Goal: Task Accomplishment & Management: Manage account settings

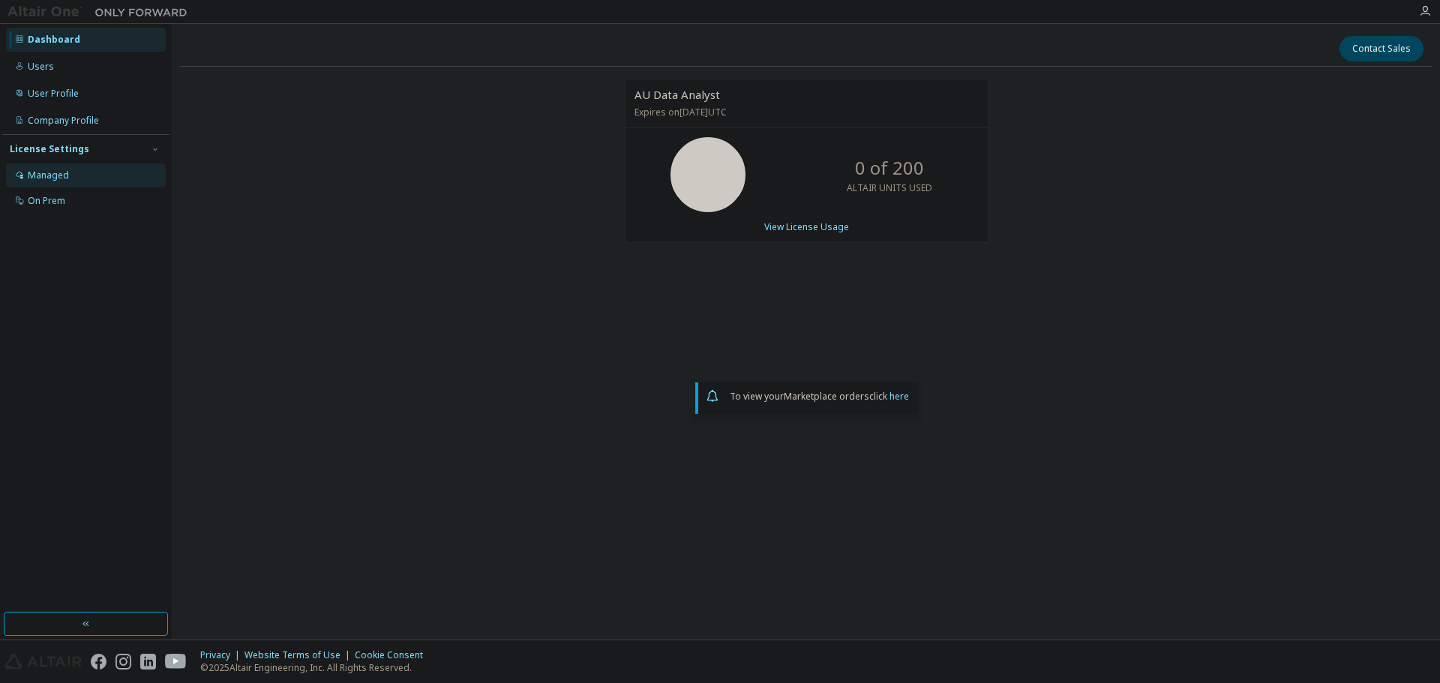
drag, startPoint x: 35, startPoint y: 176, endPoint x: 142, endPoint y: 256, distance: 134.0
click at [35, 176] on div "Managed" at bounding box center [48, 176] width 41 height 12
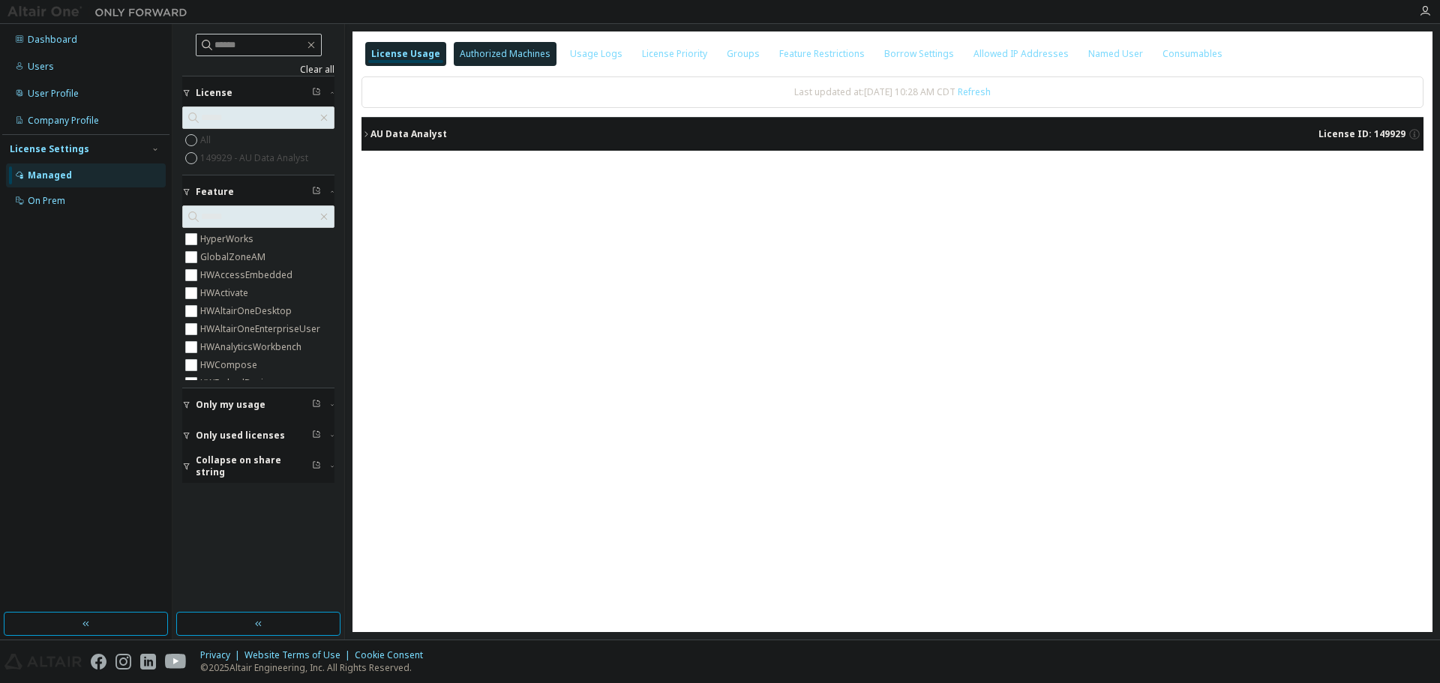
click at [510, 57] on div "Authorized Machines" at bounding box center [505, 54] width 91 height 12
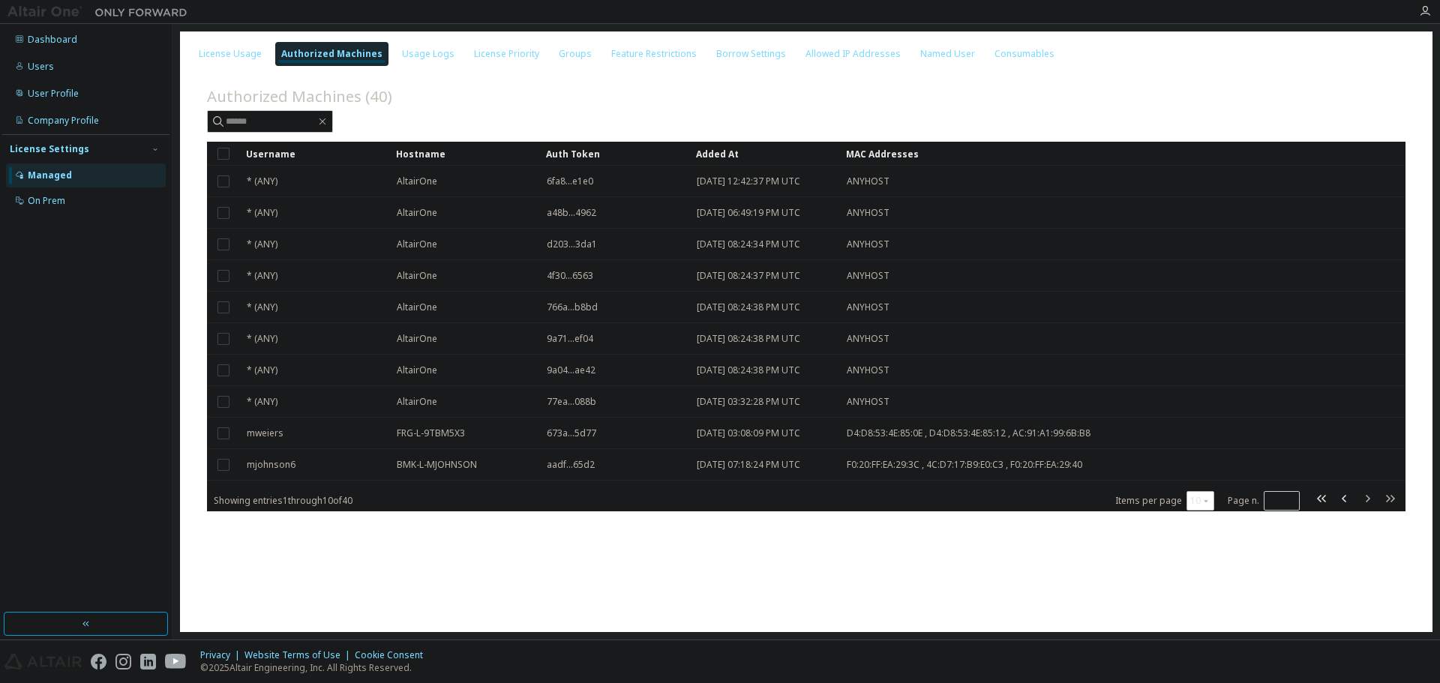
click at [1206, 506] on button "10" at bounding box center [1201, 501] width 20 height 12
click at [1203, 599] on div "100" at bounding box center [1248, 593] width 120 height 18
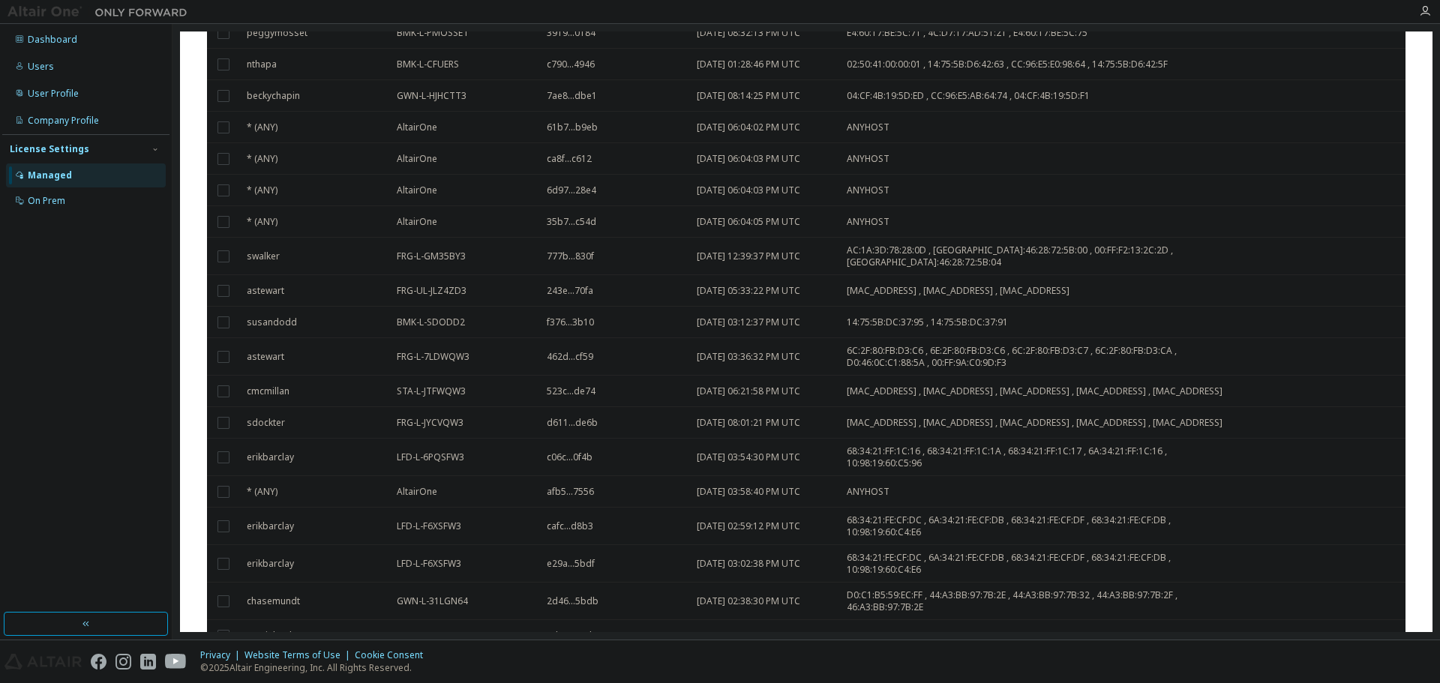
scroll to position [920, 0]
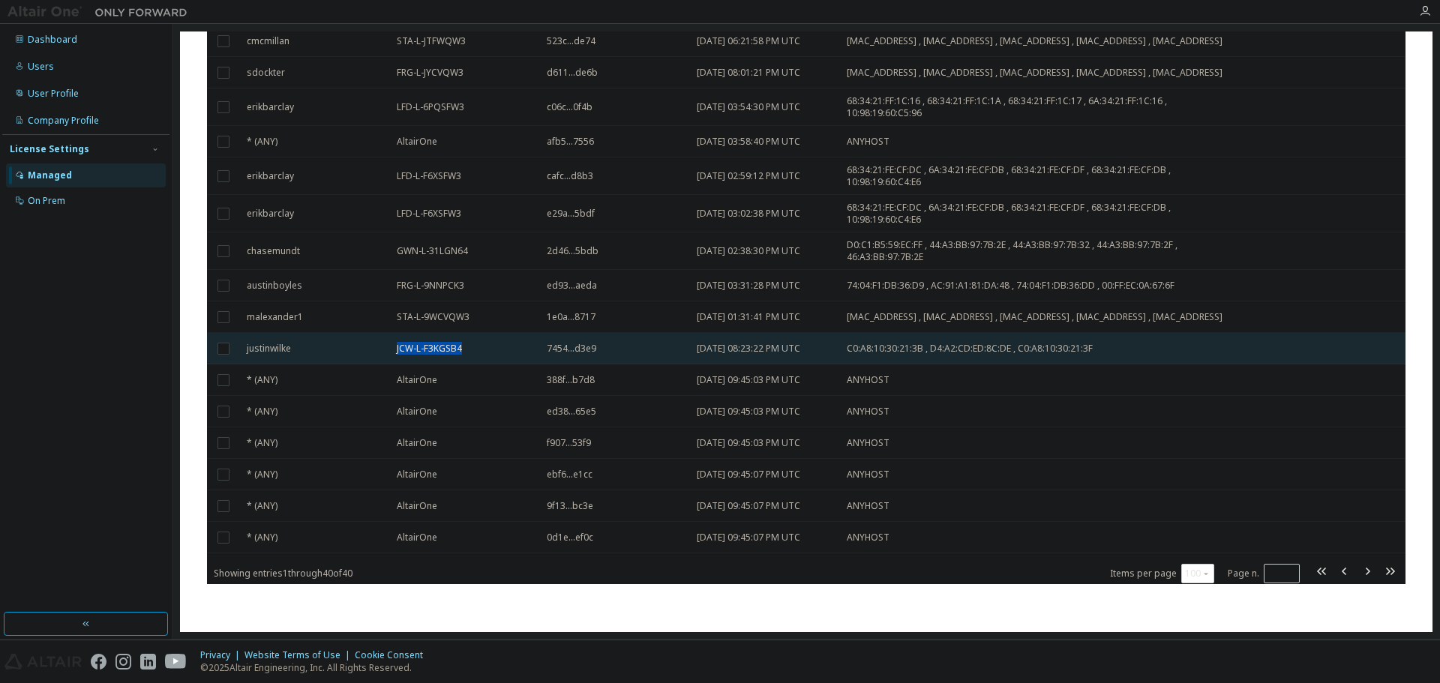
drag, startPoint x: 392, startPoint y: 350, endPoint x: 461, endPoint y: 347, distance: 69.1
click at [461, 347] on td "JCW-L-F3KGSB4" at bounding box center [465, 349] width 150 height 32
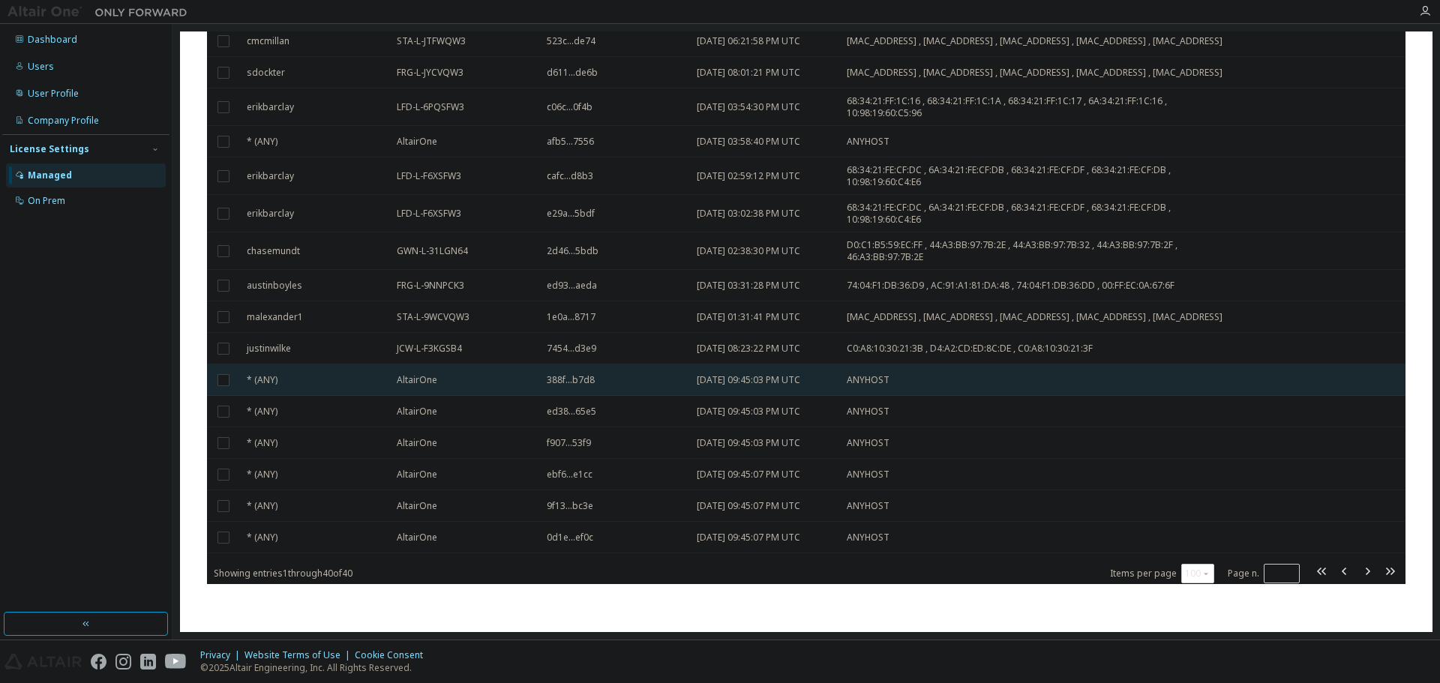
click at [467, 383] on div "AltairOne" at bounding box center [465, 380] width 137 height 12
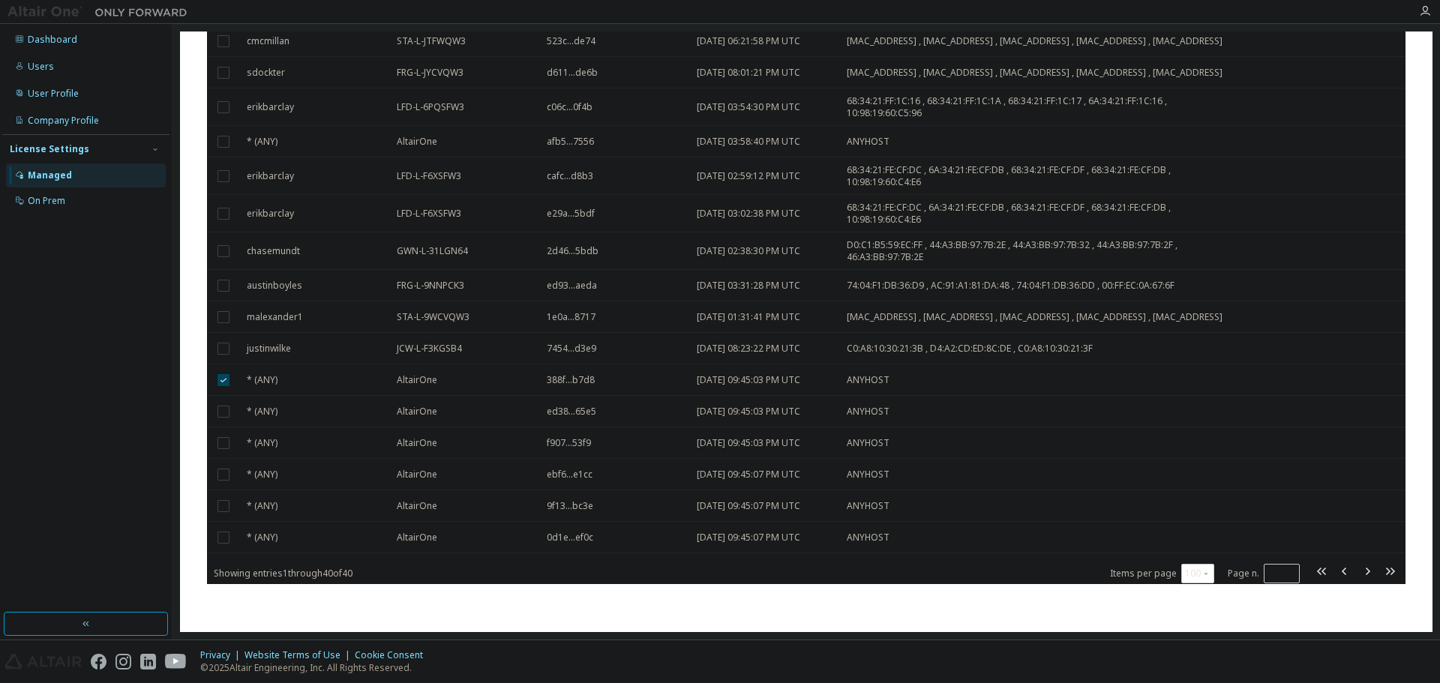
scroll to position [930, 0]
click at [467, 383] on div "AltairOne" at bounding box center [465, 380] width 137 height 12
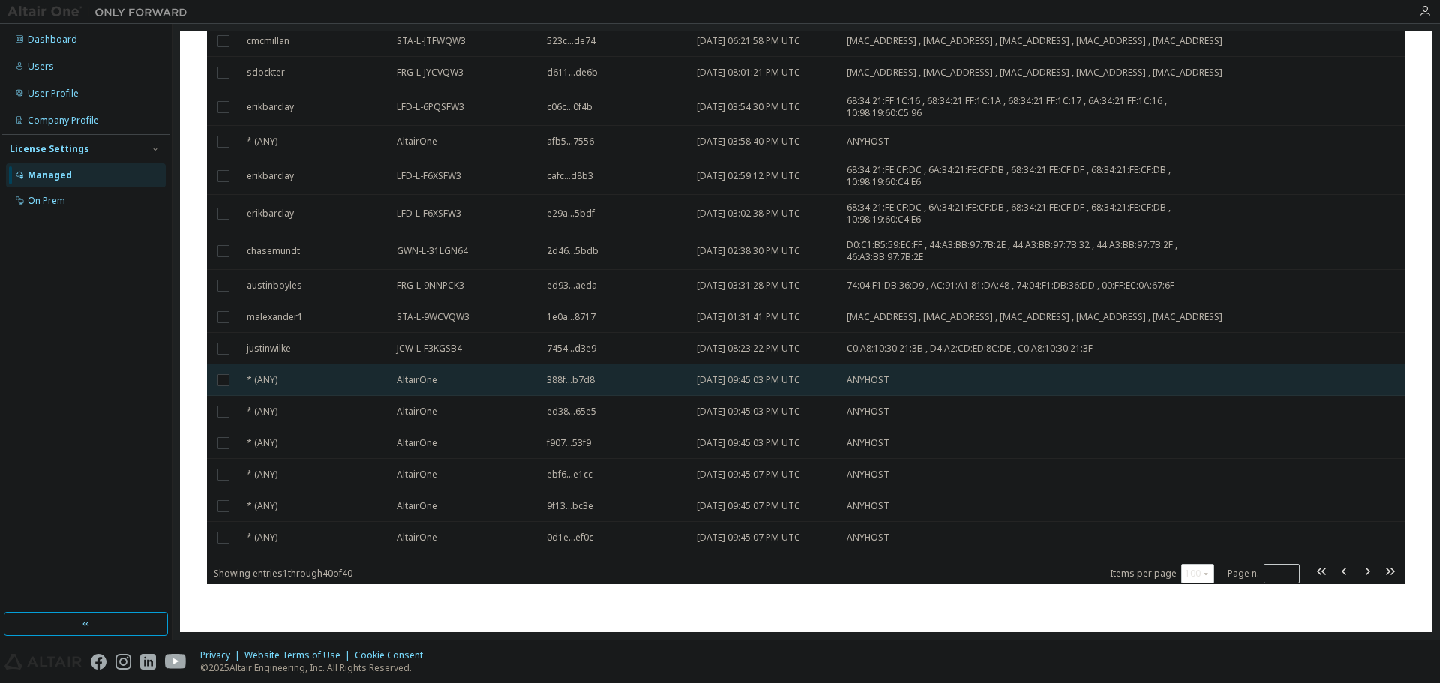
drag, startPoint x: 803, startPoint y: 383, endPoint x: 746, endPoint y: 381, distance: 56.3
click at [746, 381] on span "[DATE] 09:45:03 PM UTC" at bounding box center [749, 380] width 104 height 12
